Goal: Navigation & Orientation: Find specific page/section

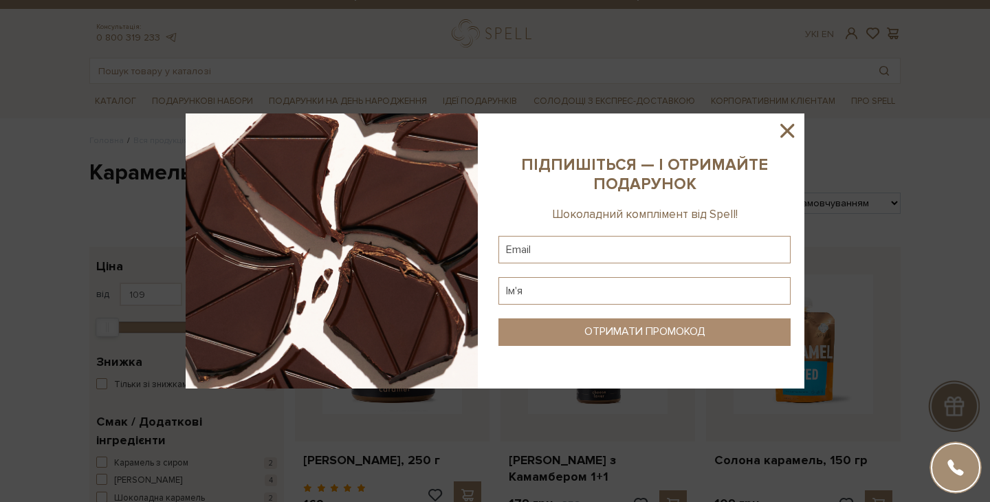
scroll to position [17, 0]
click at [783, 127] on icon at bounding box center [787, 131] width 14 height 14
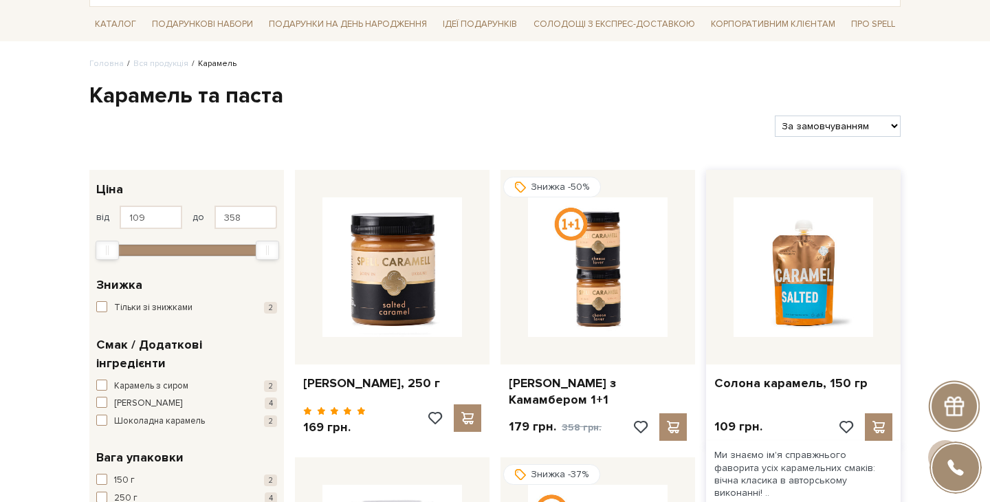
scroll to position [95, 0]
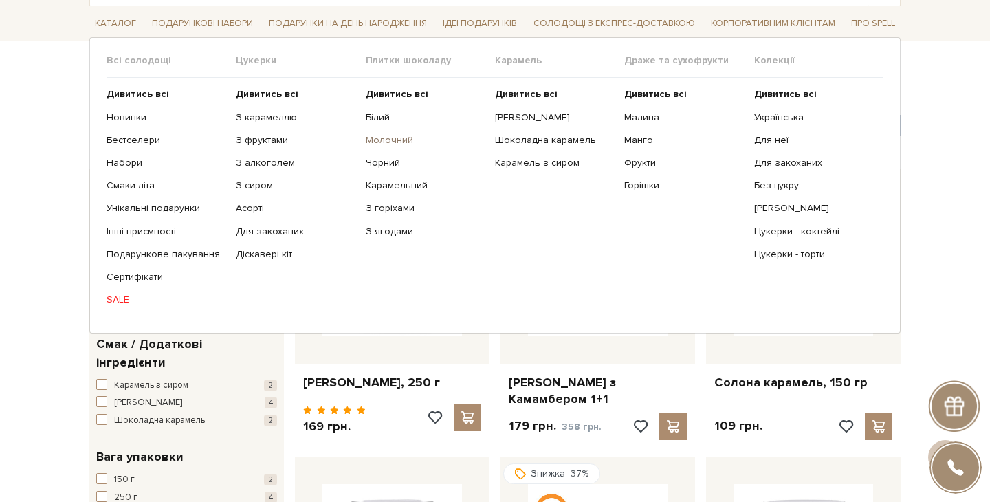
click at [388, 143] on link "Молочний" at bounding box center [425, 140] width 119 height 12
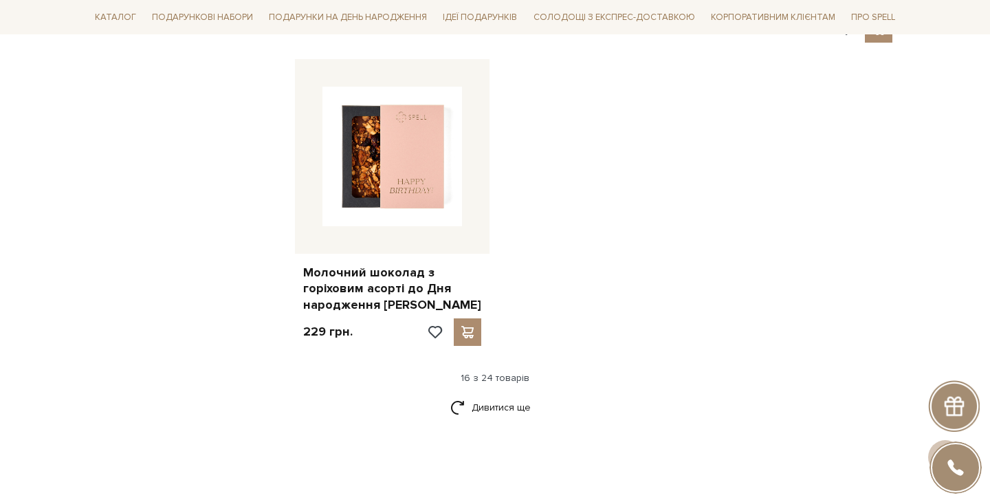
scroll to position [1726, 0]
click at [501, 403] on link "Дивитися ще" at bounding box center [494, 408] width 89 height 24
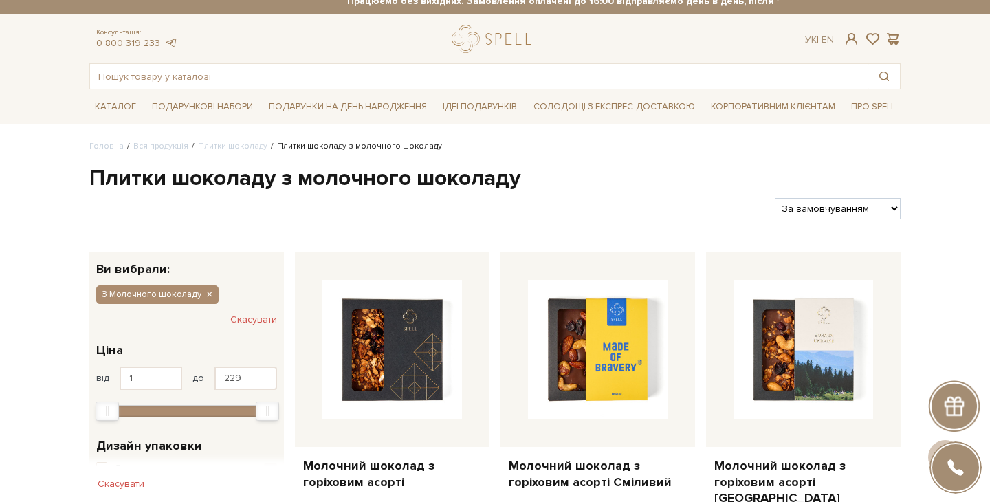
scroll to position [0, 0]
